Goal: Task Accomplishment & Management: Complete application form

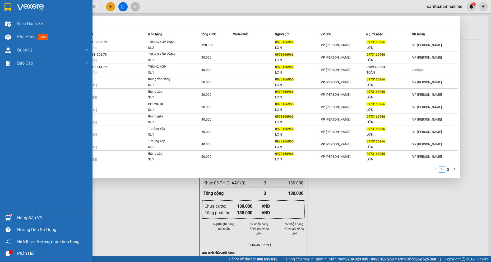
drag, startPoint x: 60, startPoint y: 6, endPoint x: 0, endPoint y: 3, distance: 60.6
click at [0, 3] on section "Kết quả tìm kiếm ( 13 ) Bộ lọc Mã ĐH Trạng thái Món hàng Tổng cước Chưa cước Ng…" at bounding box center [245, 131] width 491 height 262
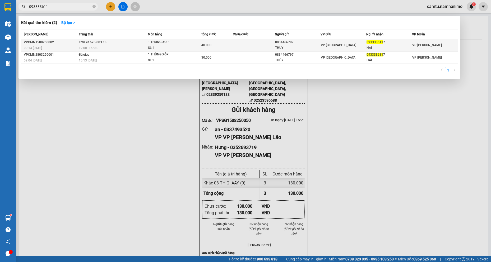
type input "093333611"
click at [87, 48] on span "12:00 [DATE]" at bounding box center [88, 48] width 19 height 4
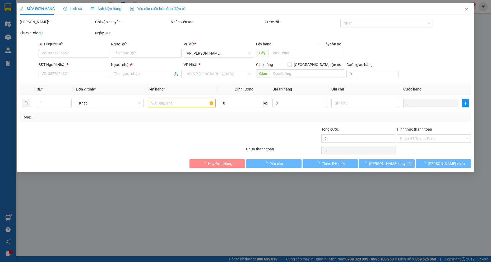
type input "0834466797"
type input "THÙY"
type input "0933336117"
type input "HẢI"
type input "40.000"
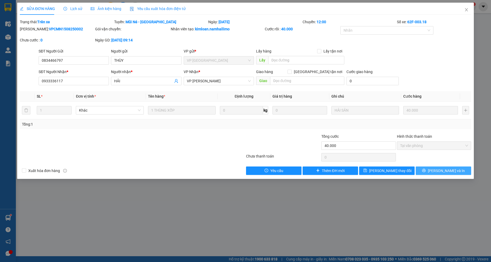
click at [451, 170] on span "[PERSON_NAME] và In" at bounding box center [446, 171] width 37 height 6
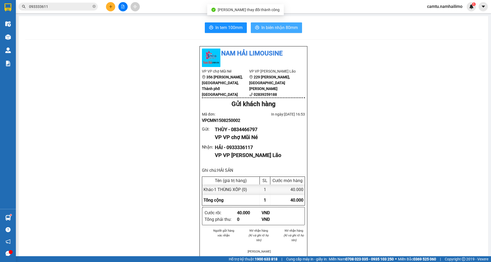
click at [275, 31] on span "In biên nhận 80mm" at bounding box center [279, 27] width 36 height 7
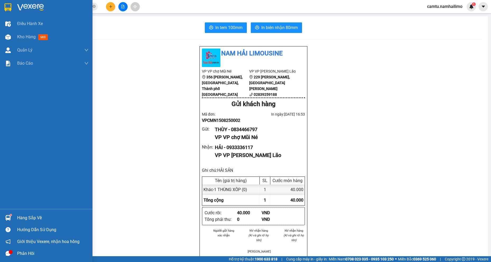
click at [10, 221] on div at bounding box center [7, 217] width 9 height 9
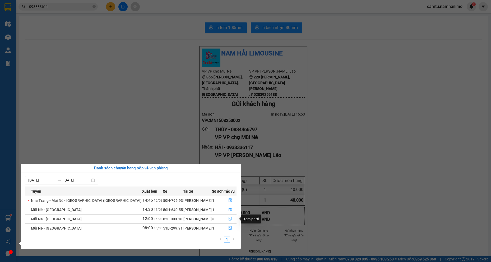
click at [228, 219] on icon "file-done" at bounding box center [229, 219] width 3 height 4
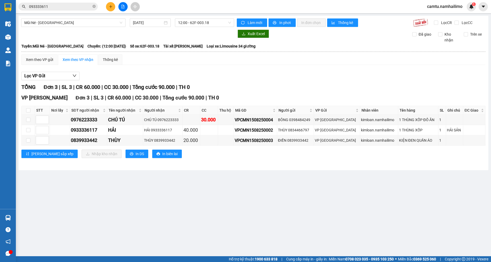
drag, startPoint x: 230, startPoint y: 217, endPoint x: 111, endPoint y: 5, distance: 243.1
click at [111, 5] on icon "plus" at bounding box center [111, 7] width 4 height 4
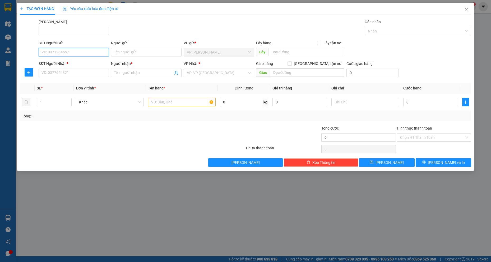
click at [72, 51] on input "SĐT Người Gửi" at bounding box center [74, 52] width 70 height 8
click at [62, 76] on input "SĐT Người Nhận *" at bounding box center [74, 73] width 70 height 8
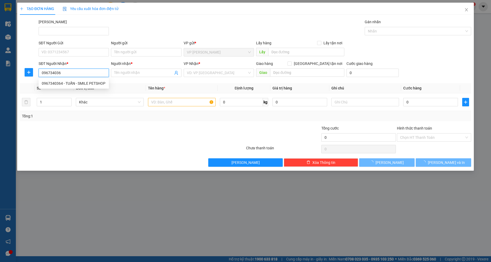
type input "0967340364"
click at [69, 86] on div "0967340364 - TUẤN - SMILE PETSHOP" at bounding box center [74, 84] width 64 height 6
type input "TUẤN - SMILE PETSHOP"
checkbox input "true"
type input "640 ĐƯỜNG 2/4 NHA TRANG TRANG"
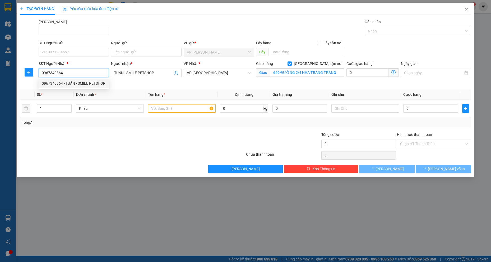
type input "40.000"
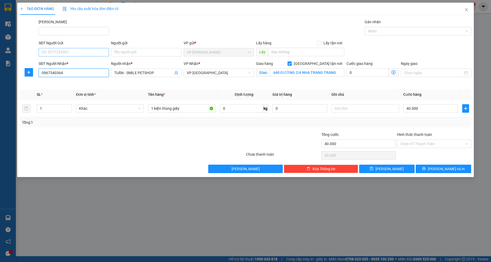
type input "0967340364"
click at [78, 50] on input "SĐT Người Gửi" at bounding box center [74, 52] width 70 height 8
click at [77, 60] on div "0938156065 - TRANG" at bounding box center [74, 63] width 64 height 6
type input "0938156065"
type input "TRANG"
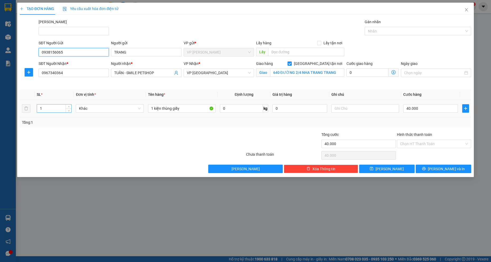
type input "0938156065"
drag, startPoint x: 54, startPoint y: 111, endPoint x: 38, endPoint y: 110, distance: 16.1
click at [38, 110] on input "1" at bounding box center [54, 109] width 35 height 8
type input "10"
drag, startPoint x: 183, startPoint y: 110, endPoint x: 122, endPoint y: 109, distance: 61.0
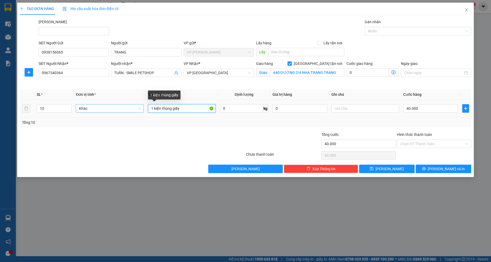
click at [122, 109] on tr "10 Khác 1 kiện thùng giấy 0 kg 0 40.000" at bounding box center [245, 109] width 451 height 18
click at [169, 109] on input "6 KIỆN 300 + 4 KIỆN = 160.00" at bounding box center [182, 108] width 68 height 8
type input "6 KIỆN 300.000 + 4 KIỆN = 160.00"
click at [418, 108] on input "40.000" at bounding box center [430, 108] width 55 height 8
type input "4"
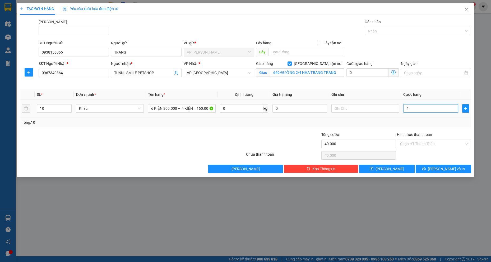
type input "4"
type input "46"
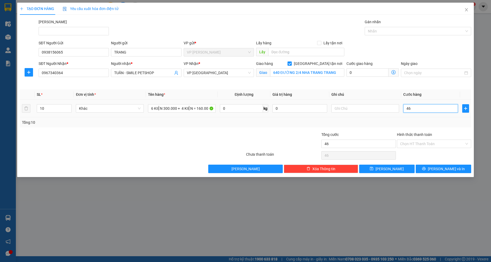
type input "460"
type input "460.000"
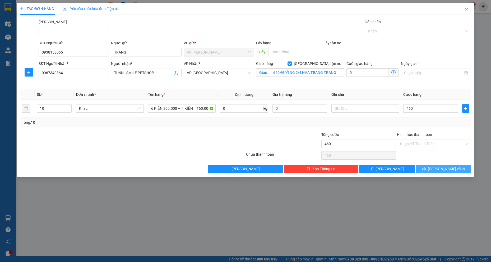
type input "460.000"
click at [438, 169] on button "[PERSON_NAME] và In" at bounding box center [442, 169] width 55 height 8
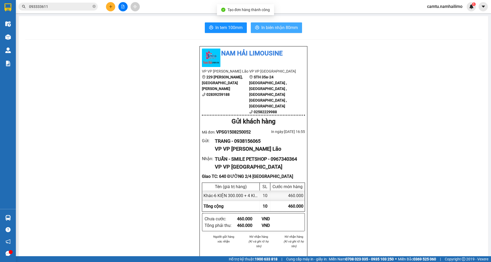
click at [278, 27] on span "In biên nhận 80mm" at bounding box center [279, 27] width 36 height 7
